Goal: Information Seeking & Learning: Understand process/instructions

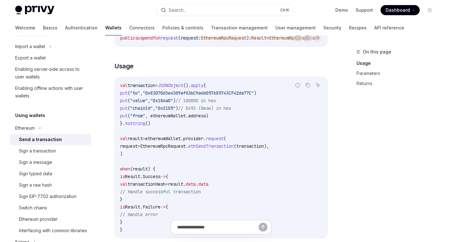
scroll to position [97, 0]
click at [184, 148] on span "EthereumRpcRequest." at bounding box center [164, 146] width 48 height 6
click at [186, 148] on span "EthereumRpcRequest." at bounding box center [164, 146] width 48 height 6
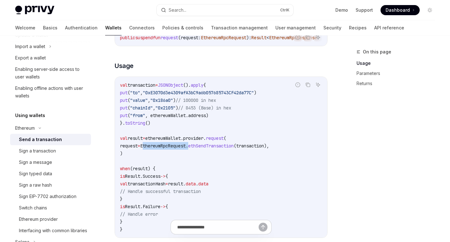
click at [183, 156] on code "val transaction = JSONObject (). apply { put ( "to" , "0xE3070d3e4309afA3bC9a6b…" at bounding box center [221, 157] width 202 height 152
click at [374, 27] on link "API reference" at bounding box center [389, 27] width 30 height 15
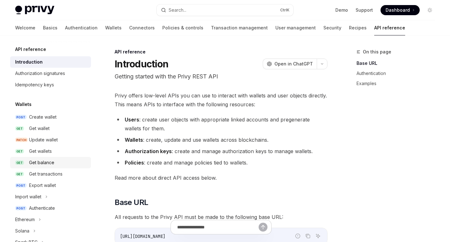
click at [49, 163] on div "Get balance" at bounding box center [41, 163] width 25 height 8
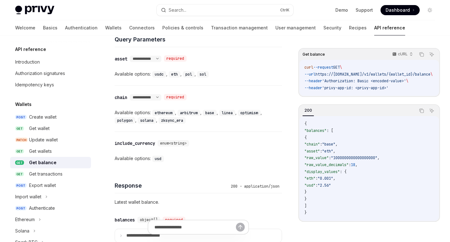
scroll to position [362, 0]
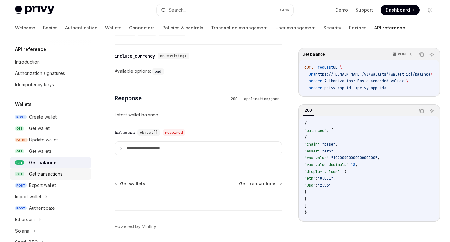
click at [49, 177] on div "Get transactions" at bounding box center [45, 174] width 33 height 8
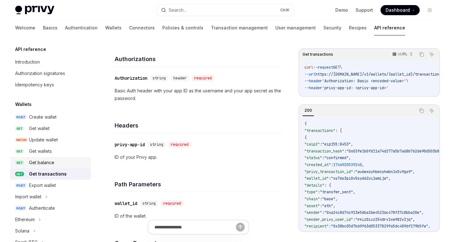
scroll to position [81, 0]
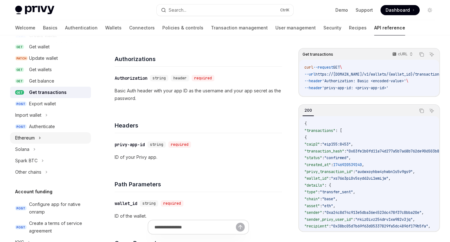
click at [40, 135] on icon at bounding box center [40, 138] width 3 height 8
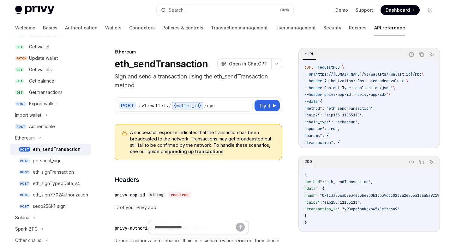
click at [50, 150] on div "eth_sendTransaction" at bounding box center [57, 149] width 48 height 8
click at [105, 28] on link "Wallets" at bounding box center [113, 27] width 16 height 15
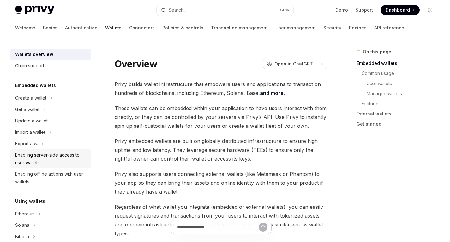
scroll to position [65, 0]
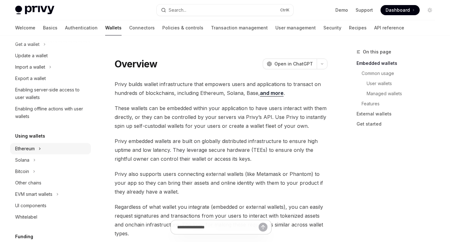
click at [40, 147] on icon at bounding box center [40, 149] width 3 height 8
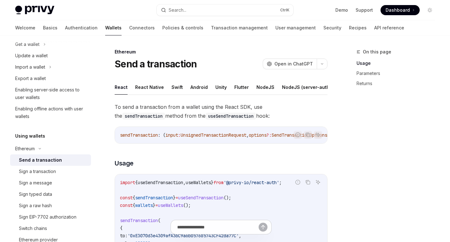
click at [52, 159] on div "Send a transaction" at bounding box center [40, 160] width 43 height 8
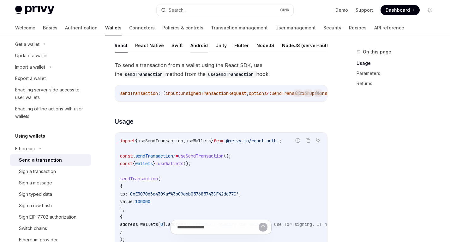
click at [192, 46] on button "Android" at bounding box center [198, 45] width 17 height 15
type textarea "*"
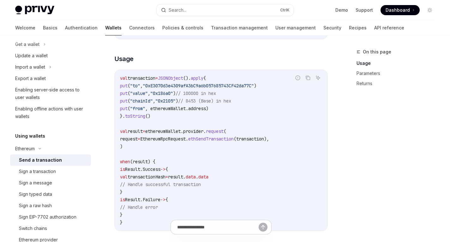
scroll to position [105, 0]
click at [188, 141] on span "EthereumRpcRequest." at bounding box center [164, 138] width 48 height 6
copy span "EthereumRpcRequest"
click at [224, 141] on span "ethSendTransaction" at bounding box center [210, 138] width 45 height 6
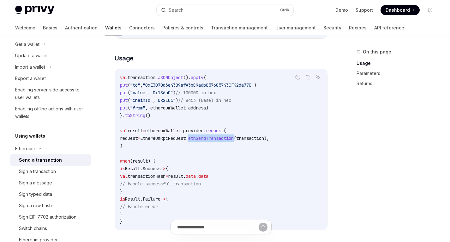
click at [224, 141] on span "ethSendTransaction" at bounding box center [210, 138] width 45 height 6
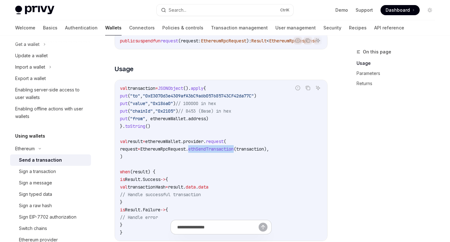
scroll to position [94, 0]
click at [219, 151] on span "ethSendTransaction" at bounding box center [210, 149] width 45 height 6
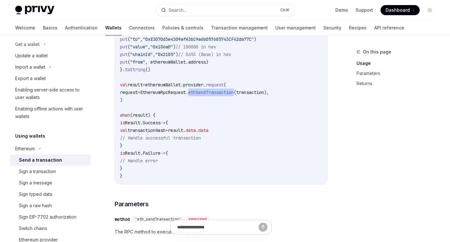
scroll to position [151, 0]
click at [185, 8] on div "Search..." at bounding box center [178, 10] width 18 height 8
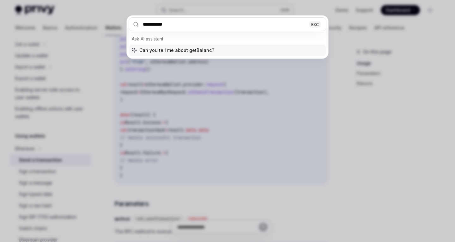
type input "**********"
type textarea "*"
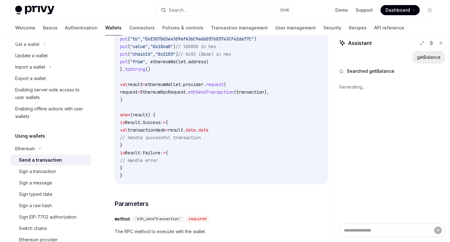
type textarea "*"
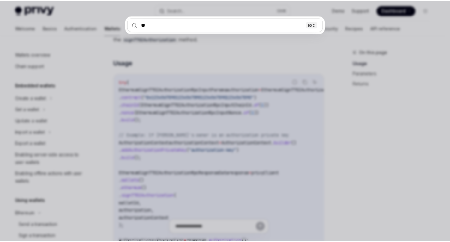
scroll to position [143, 0]
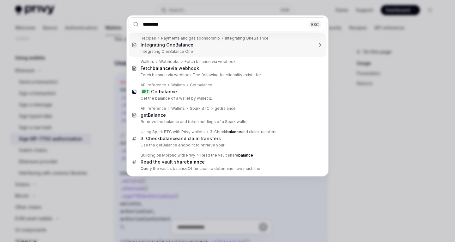
type input "*********"
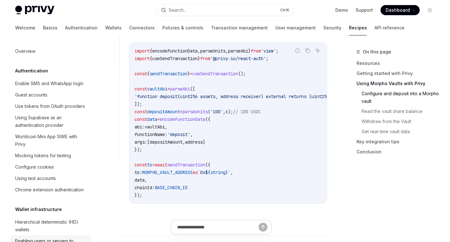
scroll to position [679, 0]
click at [375, 28] on link "API reference" at bounding box center [390, 27] width 30 height 15
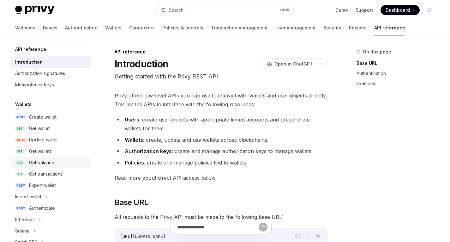
scroll to position [62, 0]
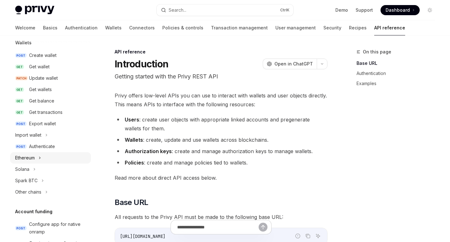
click at [35, 157] on div "Ethereum" at bounding box center [25, 158] width 20 height 8
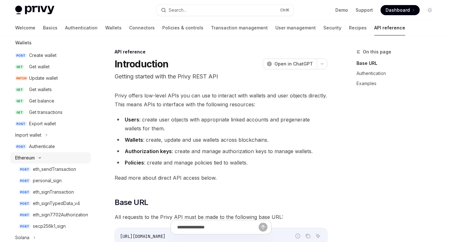
type textarea "*"
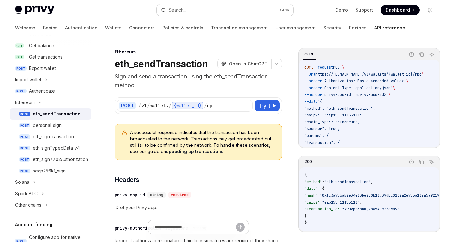
click at [225, 7] on button "Search... Ctrl K" at bounding box center [225, 9] width 136 height 11
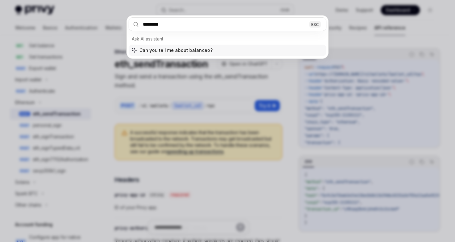
type input "*********"
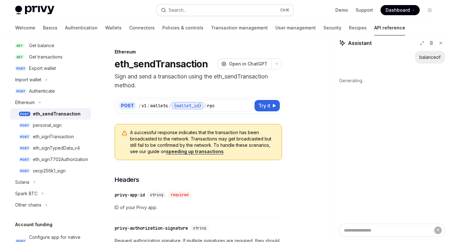
click at [197, 9] on button "Search... Ctrl K" at bounding box center [225, 9] width 136 height 11
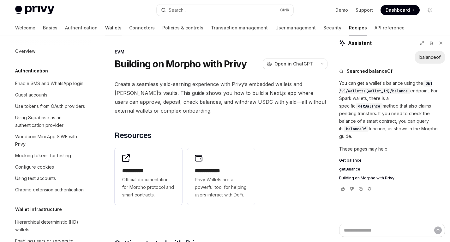
click at [105, 27] on link "Wallets" at bounding box center [113, 27] width 16 height 15
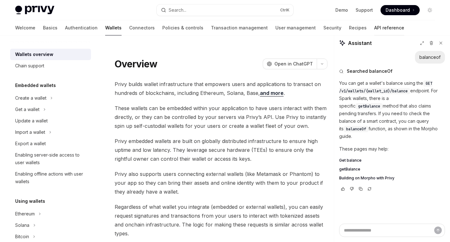
click at [374, 28] on link "API reference" at bounding box center [389, 27] width 30 height 15
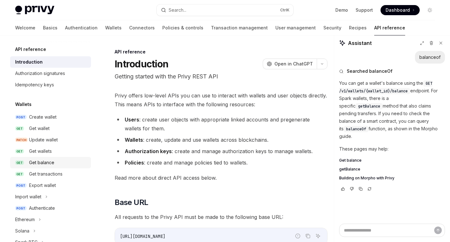
click at [57, 162] on div "Get balance" at bounding box center [58, 163] width 58 height 8
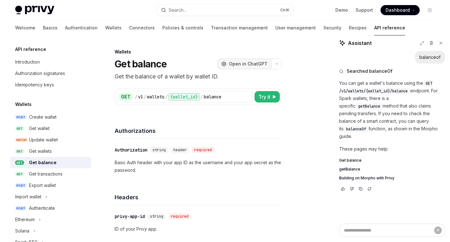
click at [240, 65] on span "Open in ChatGPT" at bounding box center [248, 64] width 39 height 6
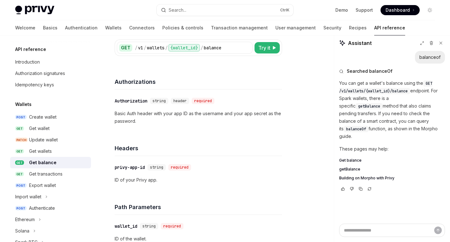
scroll to position [49, 0]
click at [374, 32] on link "API reference" at bounding box center [389, 27] width 31 height 15
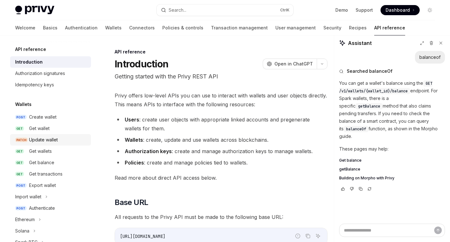
scroll to position [32, 0]
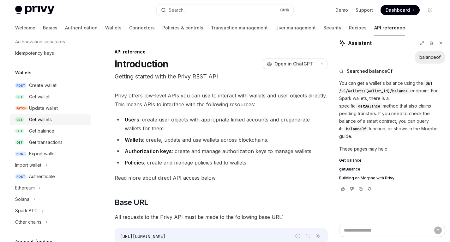
click at [49, 120] on div "Get wallets" at bounding box center [40, 120] width 23 height 8
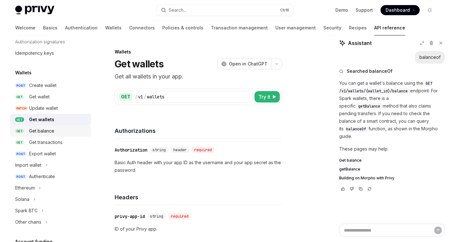
click at [48, 129] on div "Get balance" at bounding box center [41, 131] width 25 height 8
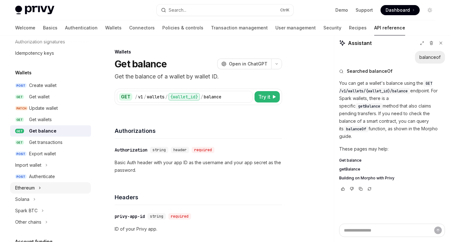
click at [39, 188] on icon at bounding box center [40, 188] width 3 height 8
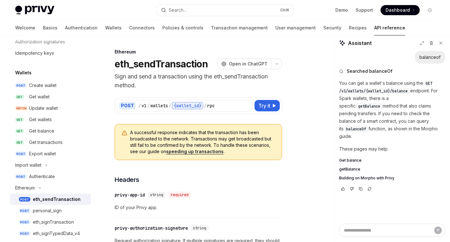
scroll to position [75, 0]
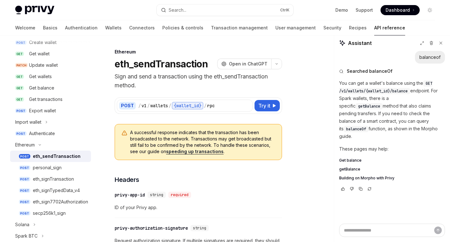
click at [47, 157] on div "eth_sendTransaction" at bounding box center [57, 156] width 48 height 8
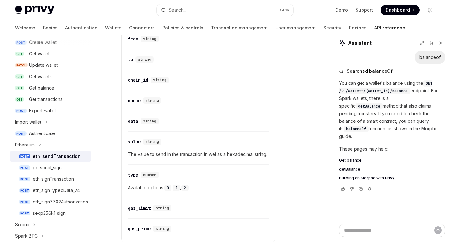
scroll to position [431, 0]
click at [65, 28] on link "Authentication" at bounding box center [81, 27] width 33 height 15
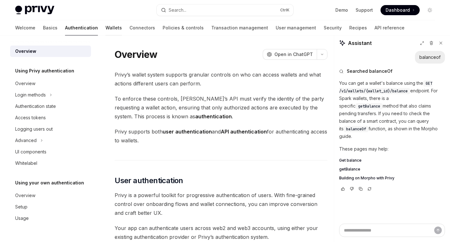
click at [105, 28] on link "Wallets" at bounding box center [113, 27] width 16 height 15
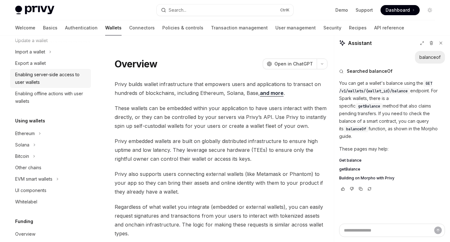
scroll to position [81, 0]
click at [27, 135] on div "Ethereum" at bounding box center [25, 133] width 20 height 8
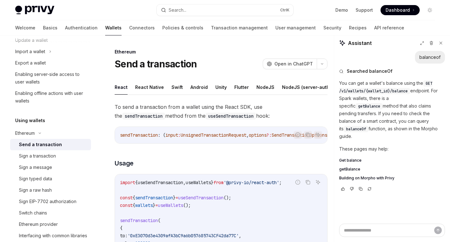
click at [42, 144] on div "Send a transaction" at bounding box center [40, 145] width 43 height 8
click at [183, 85] on ul "React React Native Swift Android Unity Flutter NodeJS NodeJS (server-auth) REST…" at bounding box center [221, 87] width 213 height 15
click at [195, 87] on button "Android" at bounding box center [198, 87] width 17 height 15
type textarea "*"
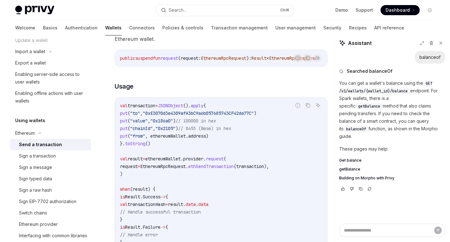
scroll to position [77, 0]
